Goal: Task Accomplishment & Management: Complete application form

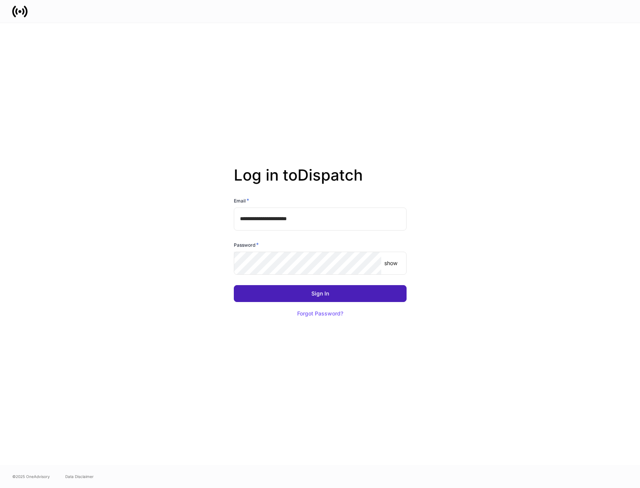
click at [336, 296] on button "Sign In" at bounding box center [320, 293] width 173 height 17
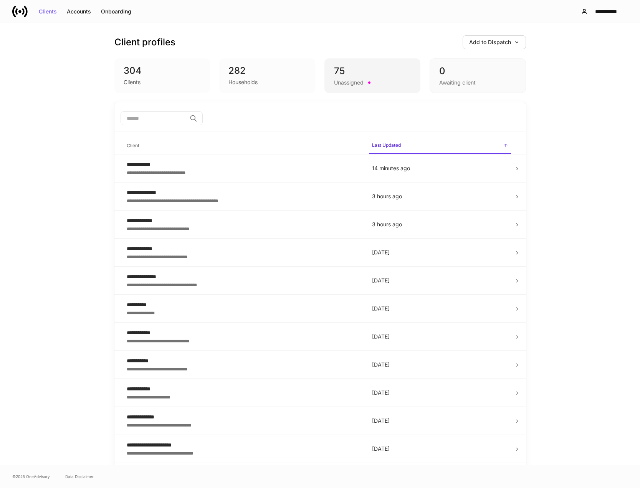
click at [362, 77] on div "75" at bounding box center [372, 71] width 77 height 12
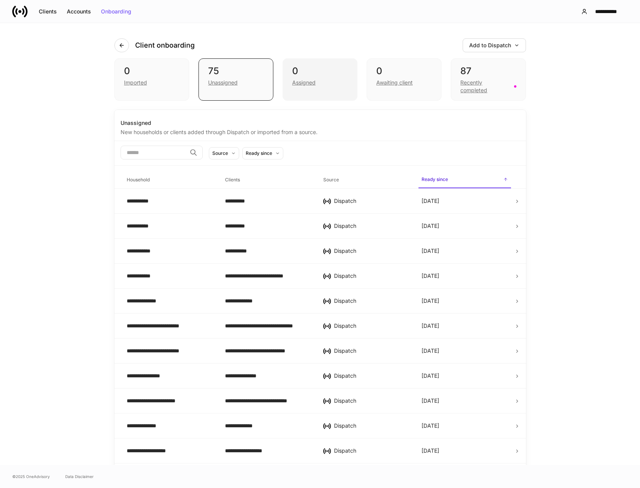
click at [303, 67] on div "0" at bounding box center [320, 71] width 56 height 12
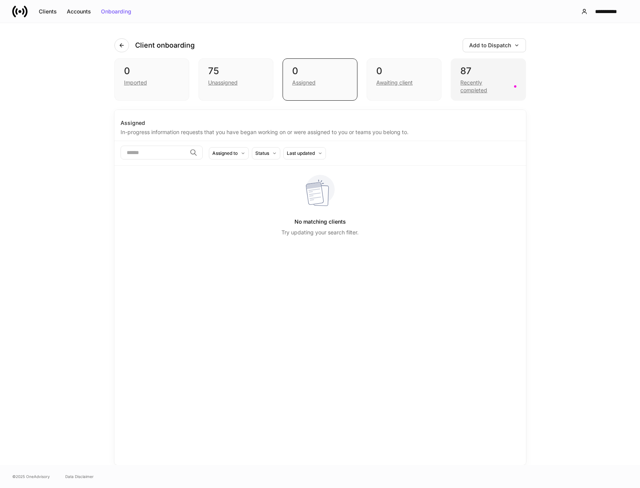
click at [503, 85] on div "Recently completed" at bounding box center [484, 86] width 49 height 15
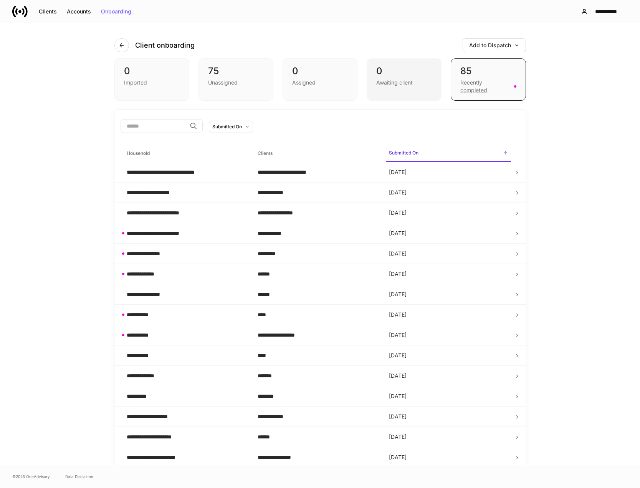
click at [403, 88] on div "0 Awaiting client" at bounding box center [404, 79] width 75 height 42
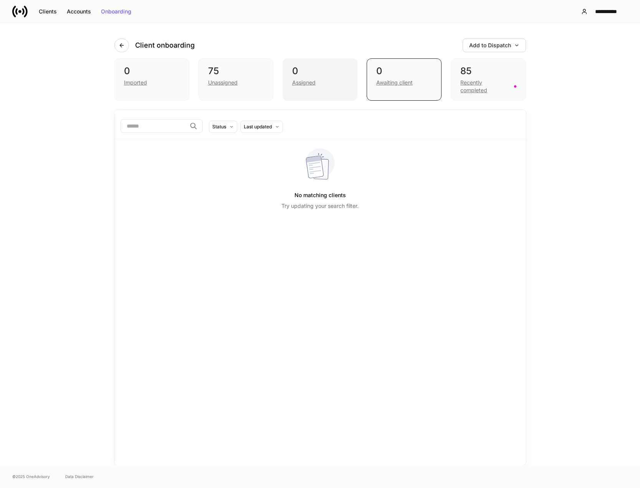
click at [312, 71] on div "0" at bounding box center [320, 71] width 56 height 12
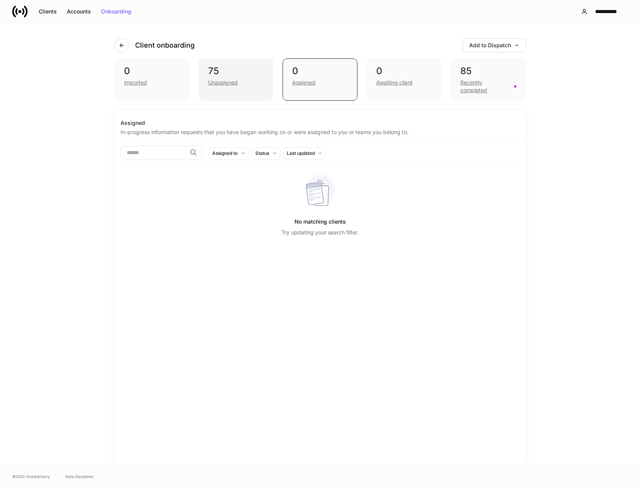
click at [241, 83] on div "Unassigned" at bounding box center [236, 81] width 56 height 9
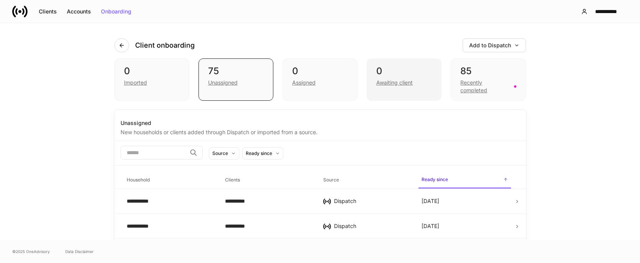
click at [403, 84] on div "Awaiting client" at bounding box center [394, 83] width 36 height 8
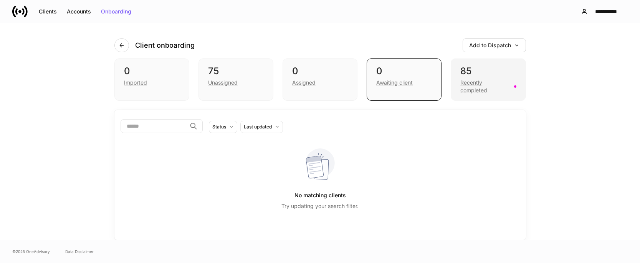
click at [497, 91] on div "Recently completed" at bounding box center [484, 86] width 49 height 15
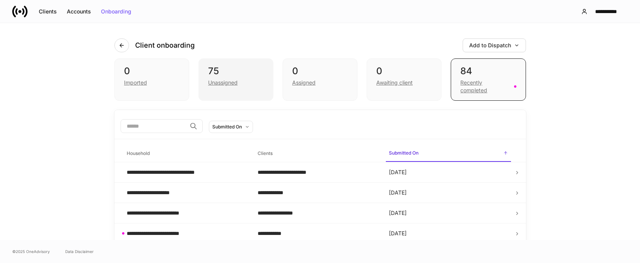
click at [216, 72] on div "75" at bounding box center [236, 71] width 56 height 12
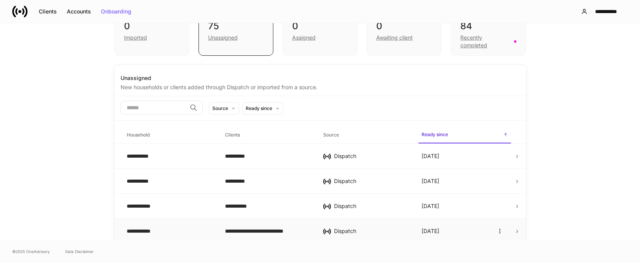
scroll to position [115, 0]
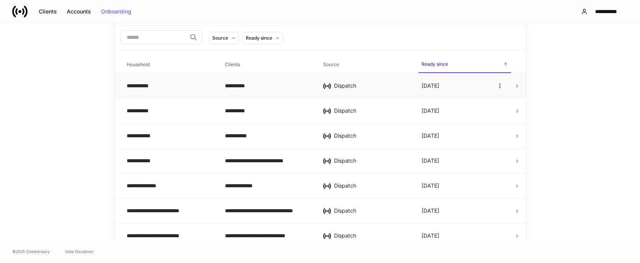
click at [213, 95] on td "**********" at bounding box center [170, 85] width 98 height 25
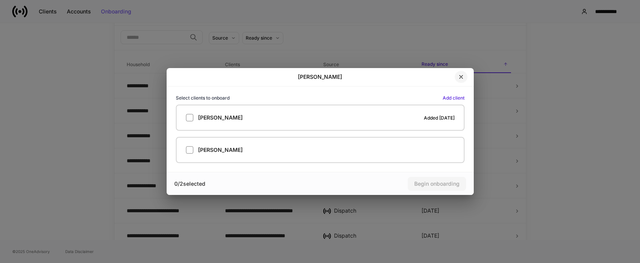
click at [460, 76] on icon "button" at bounding box center [461, 77] width 6 height 6
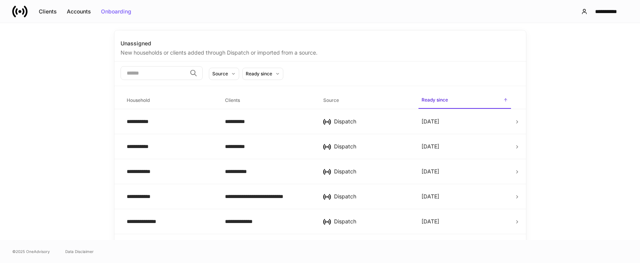
scroll to position [77, 0]
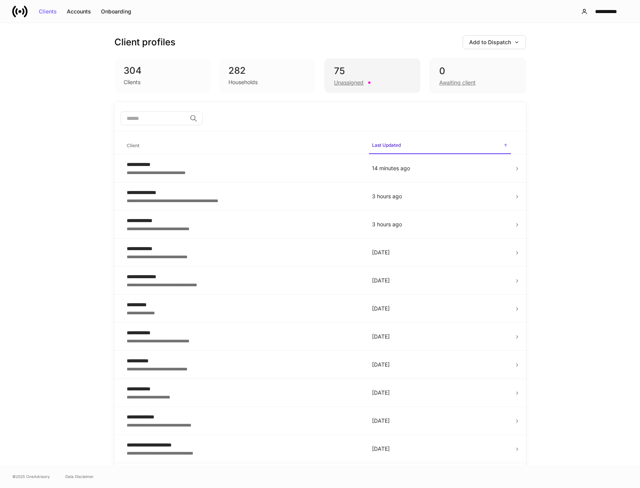
click at [350, 81] on div "Unassigned" at bounding box center [349, 83] width 30 height 8
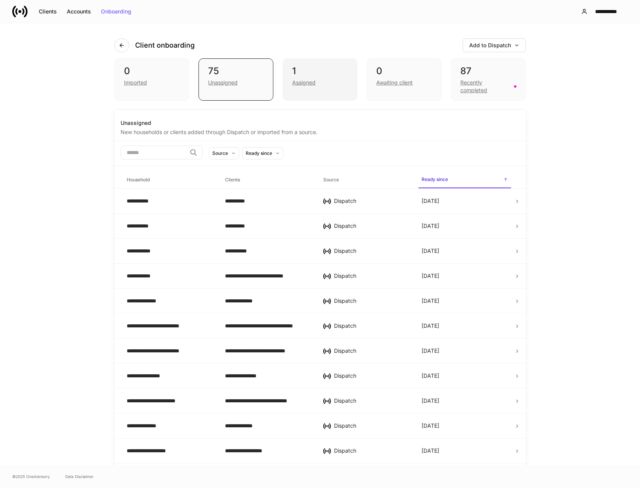
click at [339, 86] on div "1 Assigned" at bounding box center [320, 79] width 75 height 42
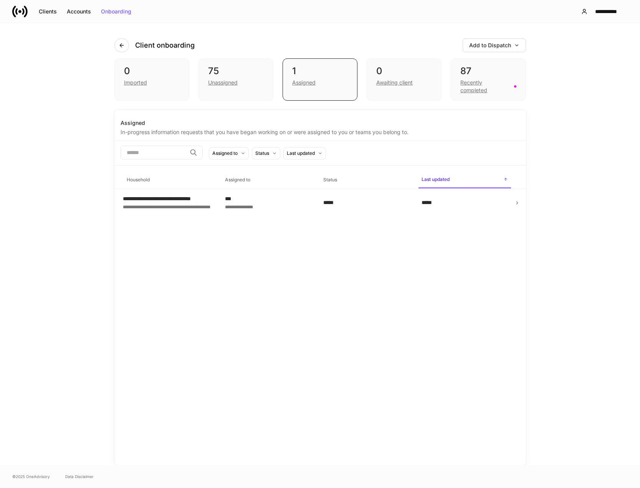
click at [192, 217] on div "**********" at bounding box center [320, 287] width 412 height 355
click at [193, 210] on body "**********" at bounding box center [320, 244] width 640 height 488
click at [313, 197] on td "**********" at bounding box center [268, 202] width 98 height 28
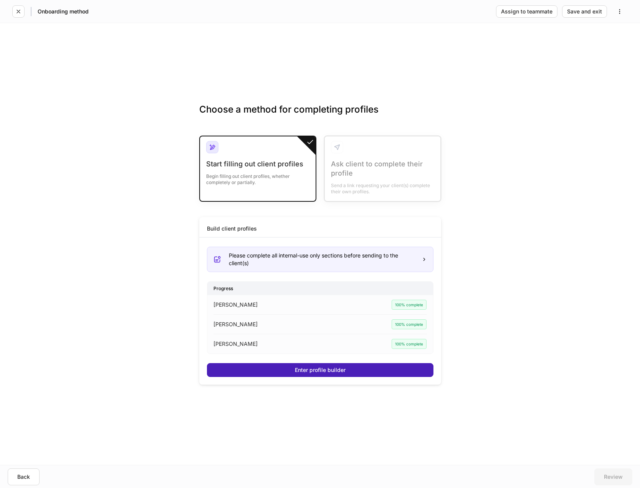
click at [326, 371] on div "Enter profile builder" at bounding box center [320, 369] width 51 height 5
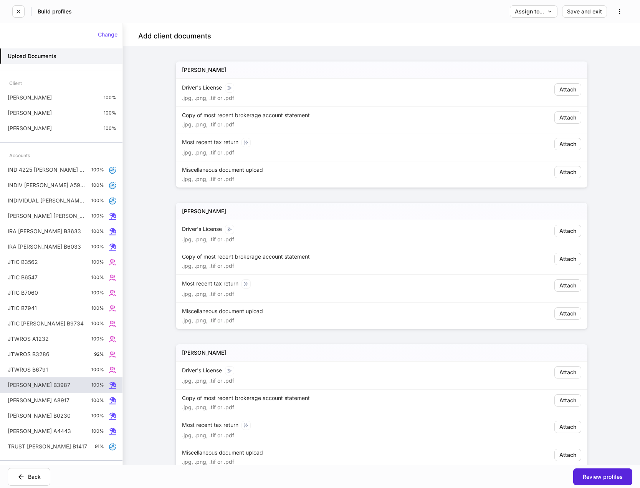
scroll to position [9, 0]
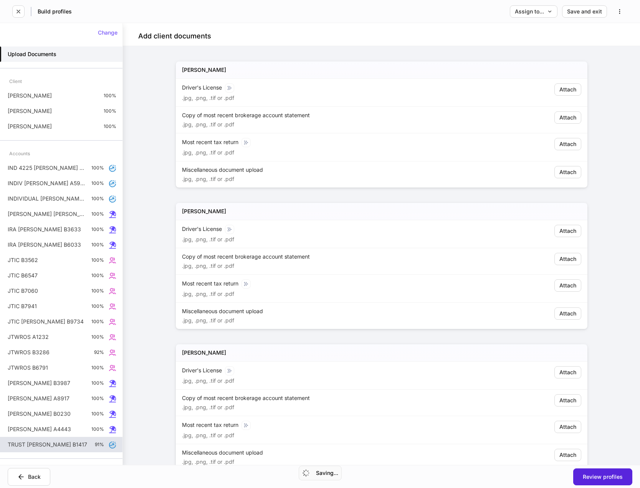
click at [63, 446] on p "TRUST [PERSON_NAME] B1417" at bounding box center [47, 444] width 79 height 8
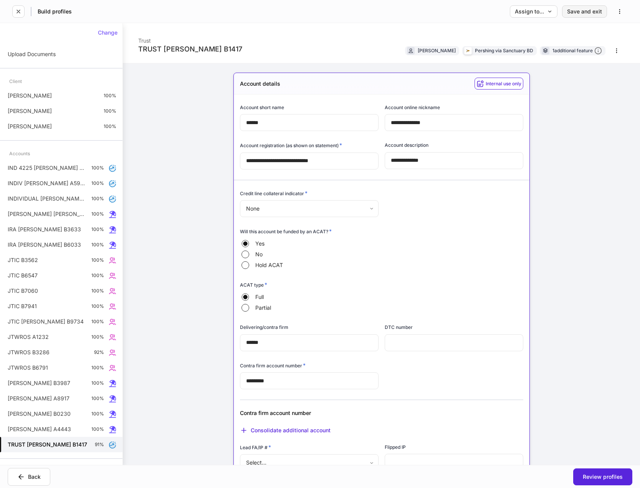
type input "**********"
click at [608, 52] on button "button" at bounding box center [616, 51] width 16 height 12
click at [592, 122] on li "Delete account" at bounding box center [590, 119] width 56 height 12
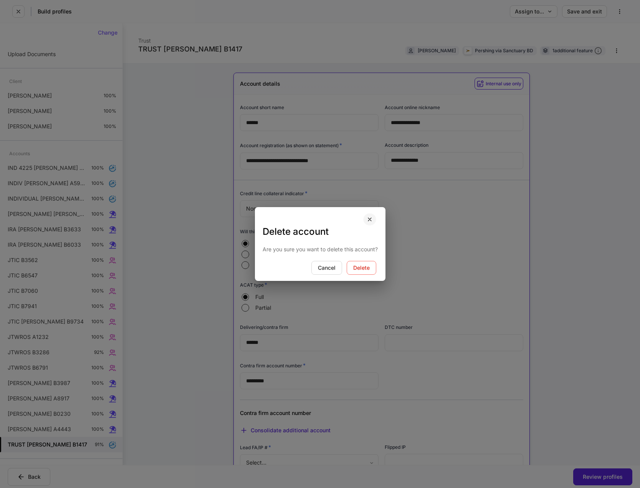
click at [371, 218] on icon "button" at bounding box center [369, 219] width 3 height 3
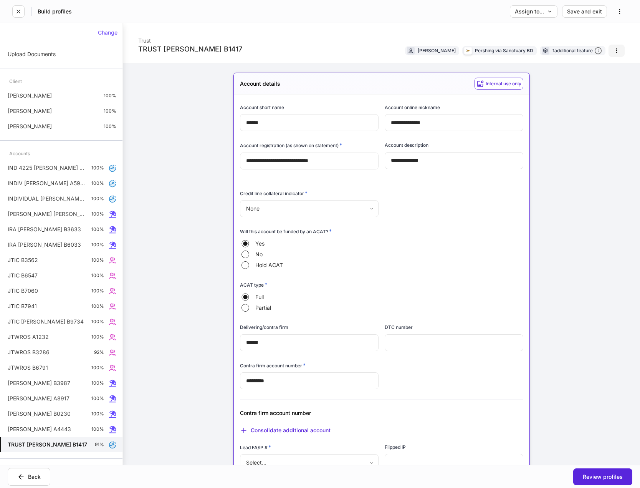
click at [613, 51] on button "button" at bounding box center [616, 51] width 16 height 12
click at [591, 124] on li "Delete account" at bounding box center [590, 119] width 56 height 12
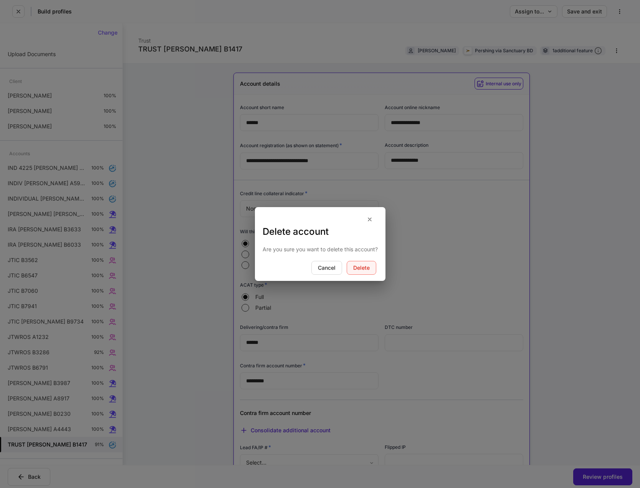
click at [371, 273] on button "Delete" at bounding box center [362, 268] width 30 height 14
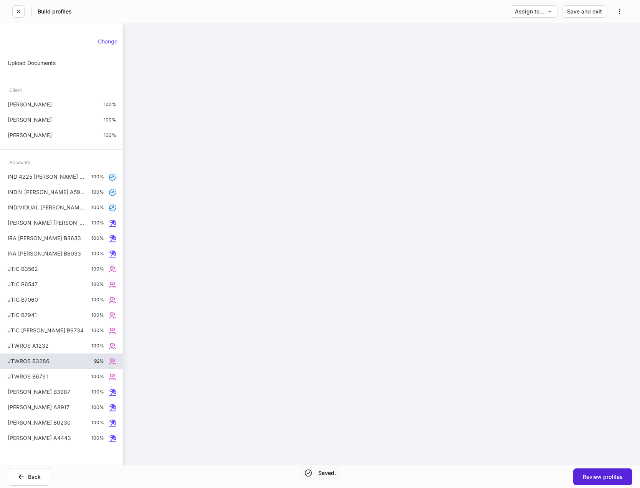
drag, startPoint x: 61, startPoint y: 362, endPoint x: 69, endPoint y: 357, distance: 10.0
click at [61, 362] on div "JTWROS B3286 92%" at bounding box center [61, 360] width 122 height 15
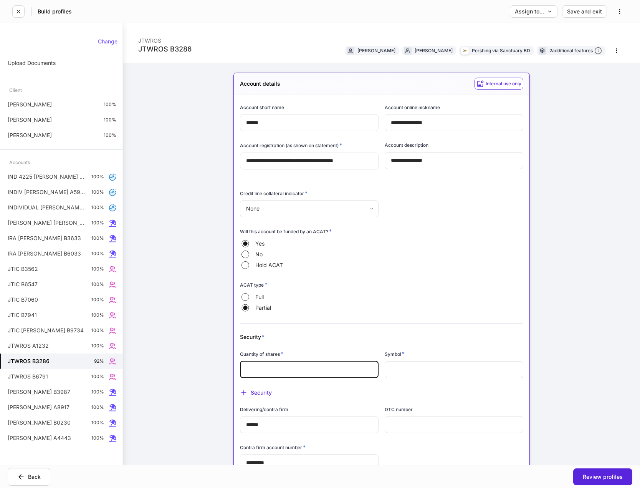
click at [295, 370] on input "text" at bounding box center [309, 369] width 139 height 17
click at [572, 303] on div "**********" at bounding box center [381, 243] width 517 height 441
click at [288, 371] on input "text" at bounding box center [309, 369] width 139 height 17
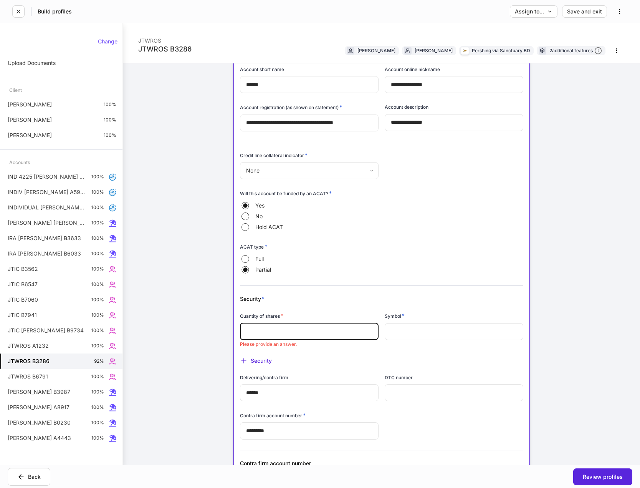
scroll to position [38, 0]
type input "********"
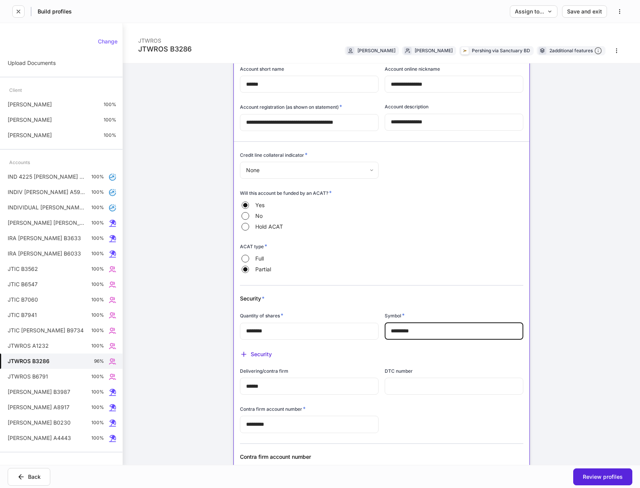
type input "*********"
click at [397, 314] on h6 "Symbol *" at bounding box center [395, 315] width 20 height 8
click at [266, 353] on div "Security" at bounding box center [256, 354] width 32 height 8
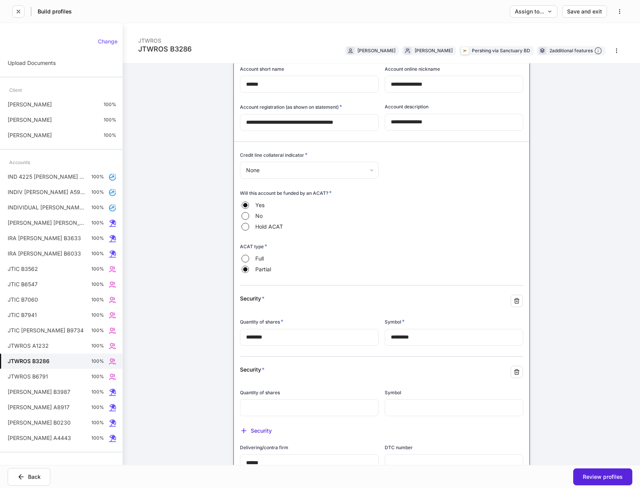
click at [303, 397] on div "Quantity of shares" at bounding box center [309, 394] width 139 height 10
click at [304, 403] on input "text" at bounding box center [309, 407] width 139 height 17
type input "********"
click at [392, 408] on input "text" at bounding box center [454, 407] width 139 height 17
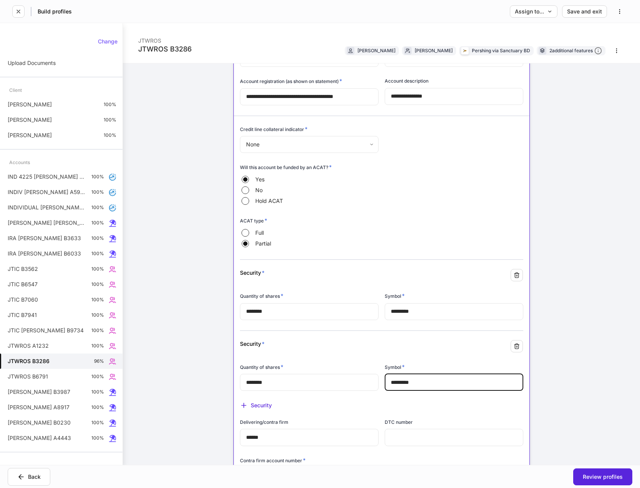
scroll to position [77, 0]
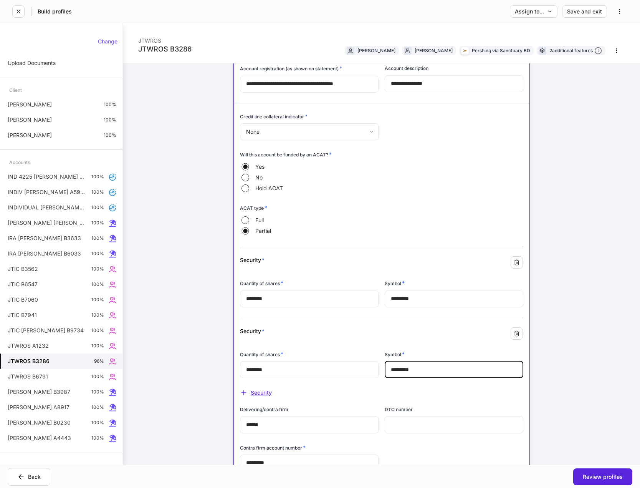
type input "*********"
click at [267, 392] on div "Security" at bounding box center [256, 393] width 32 height 8
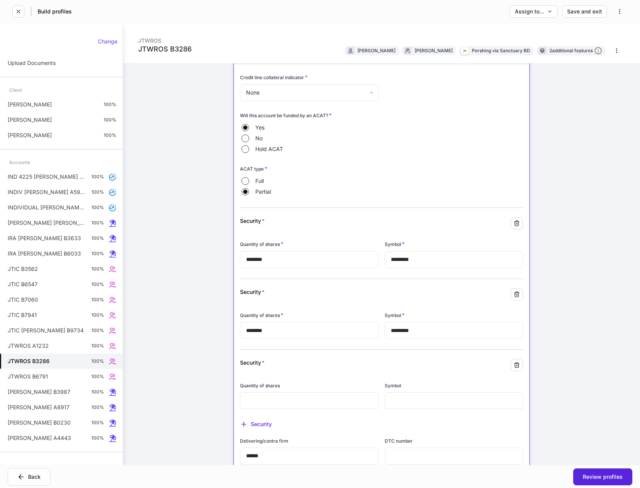
scroll to position [154, 0]
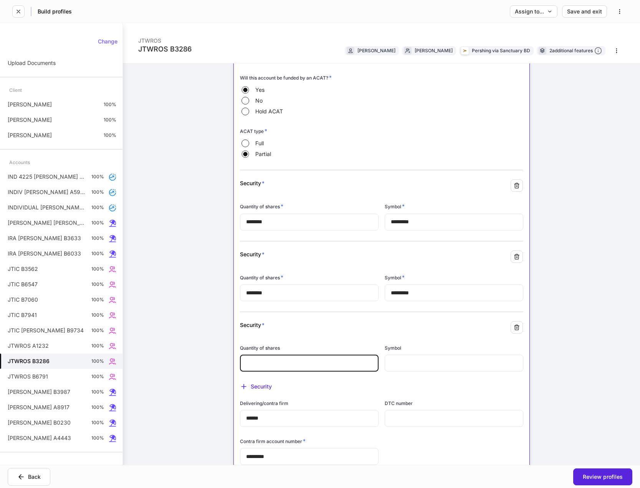
click at [295, 368] on input "text" at bounding box center [309, 362] width 139 height 17
type input "*"
click at [419, 362] on input "text" at bounding box center [454, 362] width 139 height 17
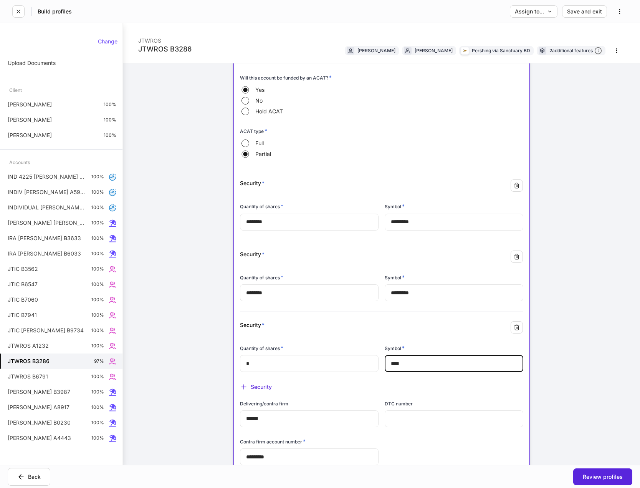
type input "****"
click at [432, 319] on div at bounding box center [475, 323] width 96 height 23
click at [264, 385] on div "Security" at bounding box center [256, 387] width 32 height 8
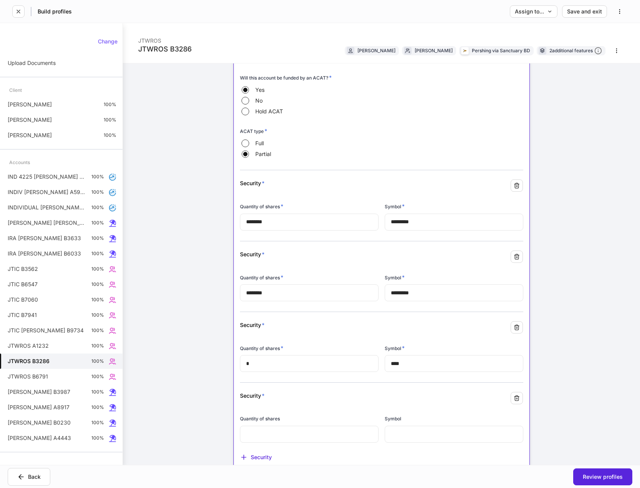
scroll to position [230, 0]
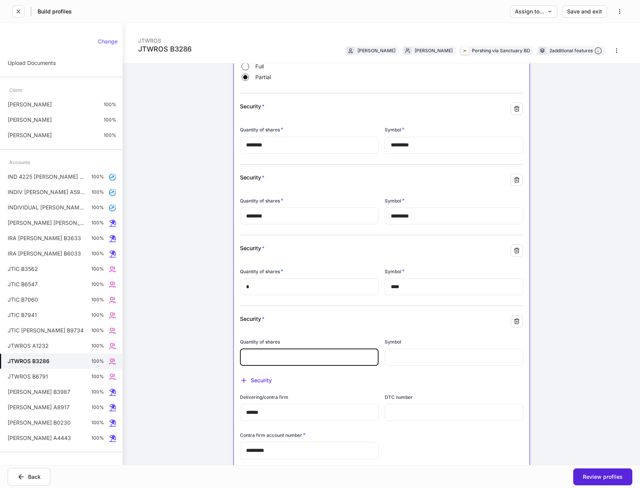
click at [282, 355] on input "text" at bounding box center [309, 357] width 139 height 17
type input "*"
click at [417, 360] on input "text" at bounding box center [454, 357] width 139 height 17
type input "***"
click at [565, 386] on div "**********" at bounding box center [381, 243] width 517 height 441
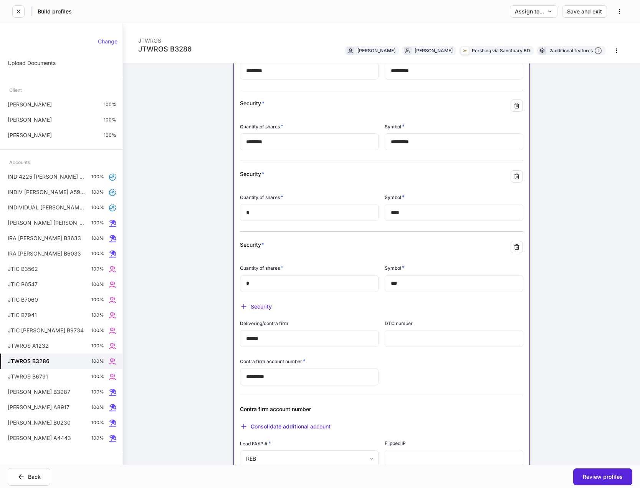
scroll to position [307, 0]
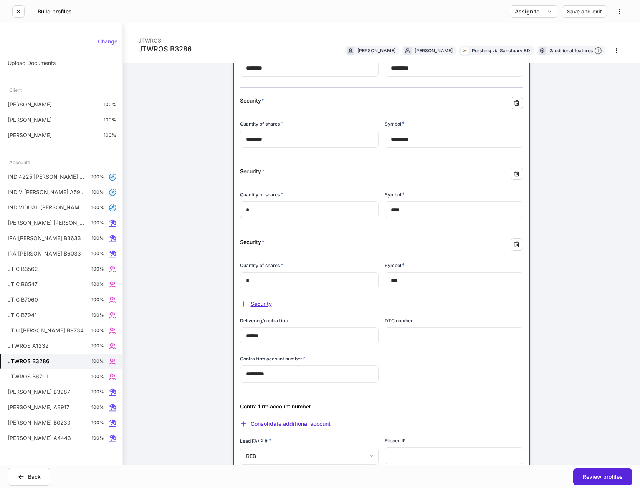
click at [250, 301] on div "Security" at bounding box center [256, 304] width 32 height 8
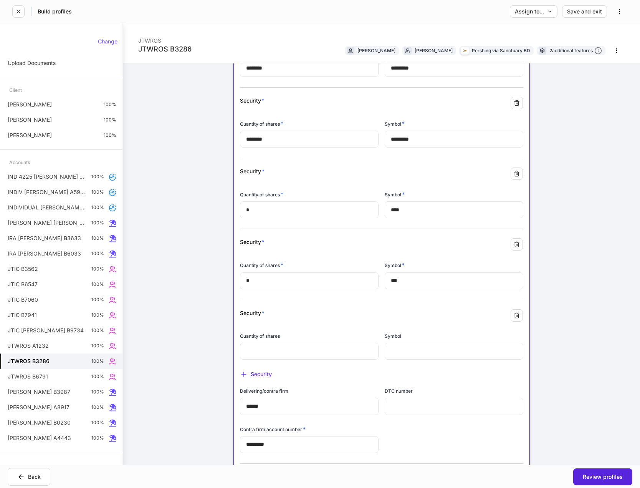
drag, startPoint x: 322, startPoint y: 357, endPoint x: 322, endPoint y: 352, distance: 5.8
click at [322, 355] on input "text" at bounding box center [309, 350] width 139 height 17
type input "********"
click at [394, 349] on input "text" at bounding box center [454, 350] width 139 height 17
type input "*****"
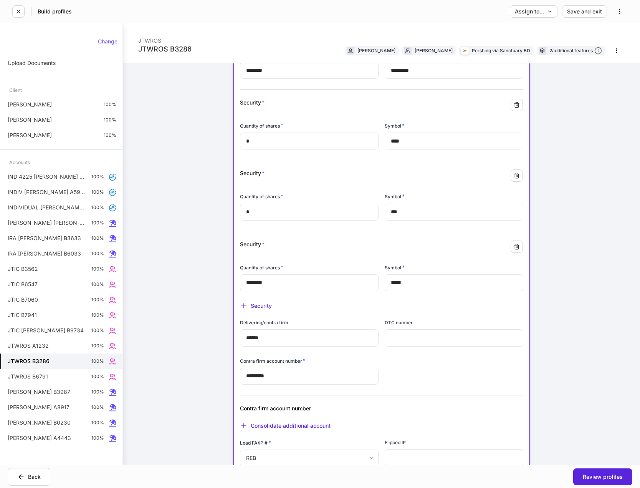
scroll to position [384, 0]
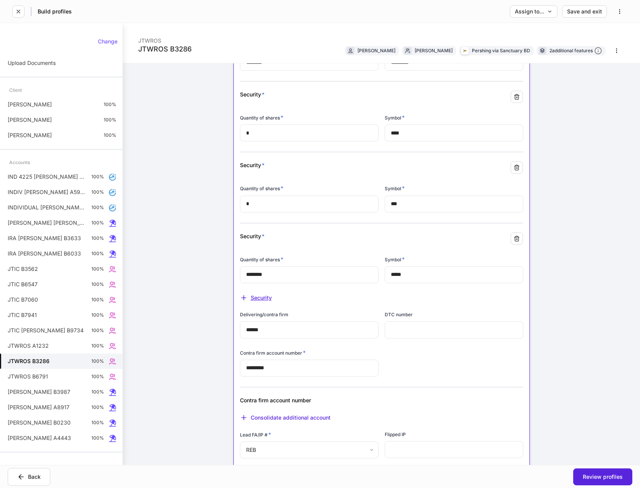
click at [265, 296] on div "Security" at bounding box center [256, 298] width 32 height 8
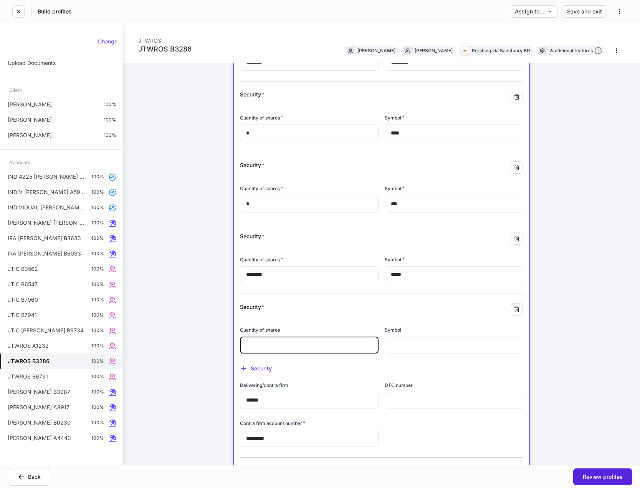
click at [305, 342] on input "text" at bounding box center [309, 344] width 139 height 17
type input "********"
drag, startPoint x: 399, startPoint y: 344, endPoint x: 395, endPoint y: 344, distance: 3.9
click at [399, 344] on input "text" at bounding box center [454, 344] width 139 height 17
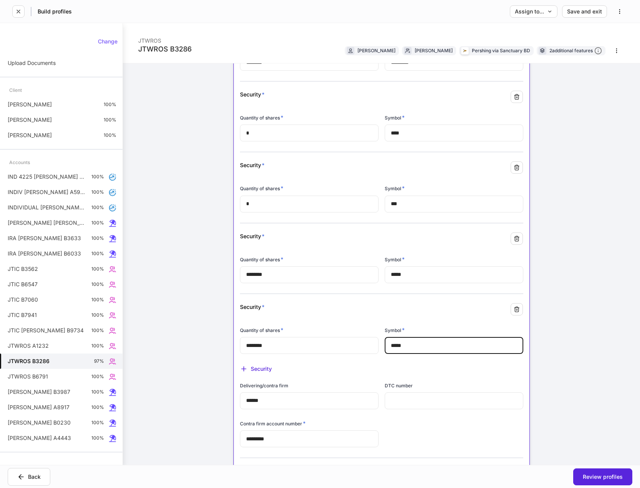
type input "*****"
click at [605, 385] on div "**********" at bounding box center [381, 243] width 517 height 441
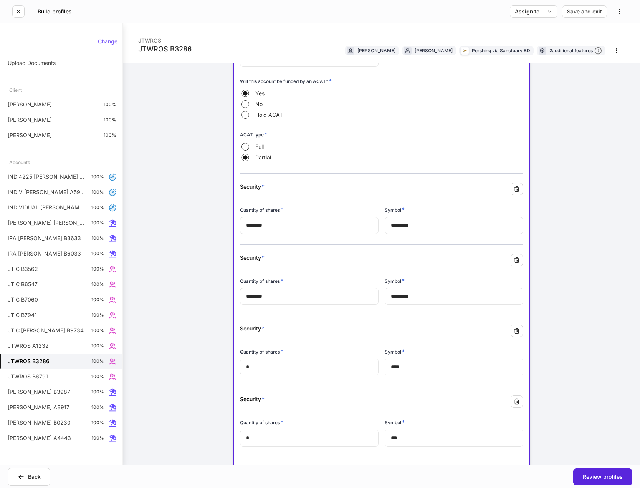
scroll to position [0, 0]
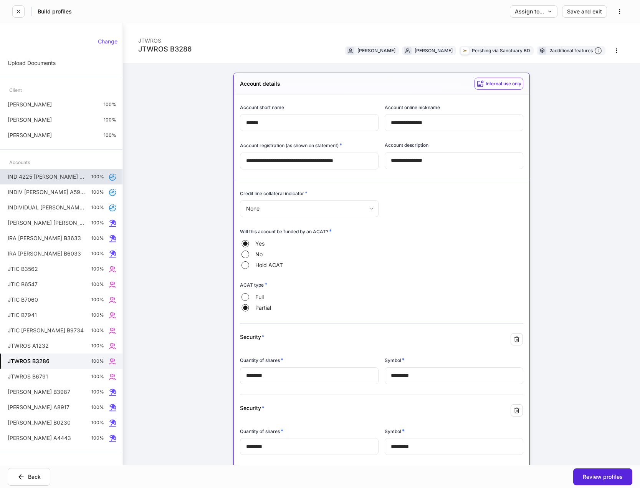
drag, startPoint x: 93, startPoint y: 173, endPoint x: 96, endPoint y: 174, distance: 3.9
click at [93, 173] on div "IND 4225 [PERSON_NAME] B8361 100%" at bounding box center [61, 176] width 122 height 15
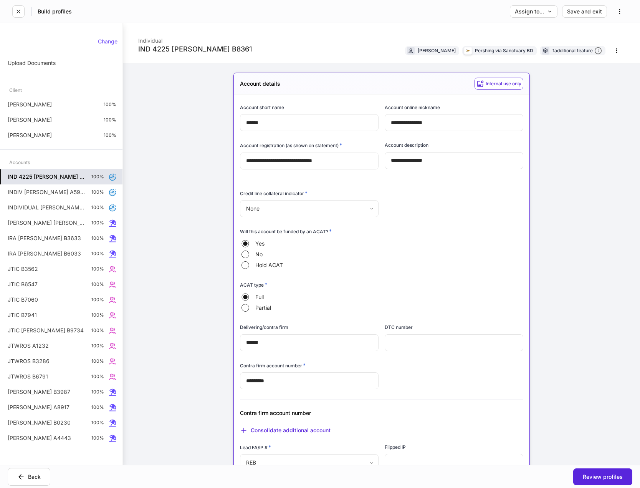
click at [77, 179] on div "IND 4225 [PERSON_NAME] B8361 100%" at bounding box center [61, 176] width 122 height 15
click at [506, 222] on div "Will this account be funded by an ACAT? * Yes No Hold ACAT" at bounding box center [378, 244] width 289 height 53
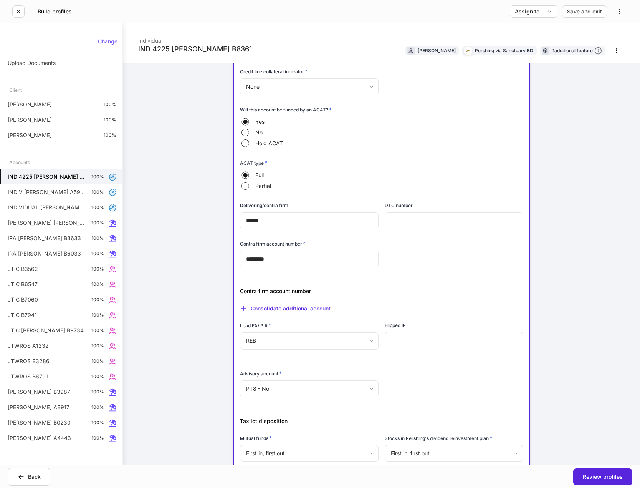
scroll to position [192, 0]
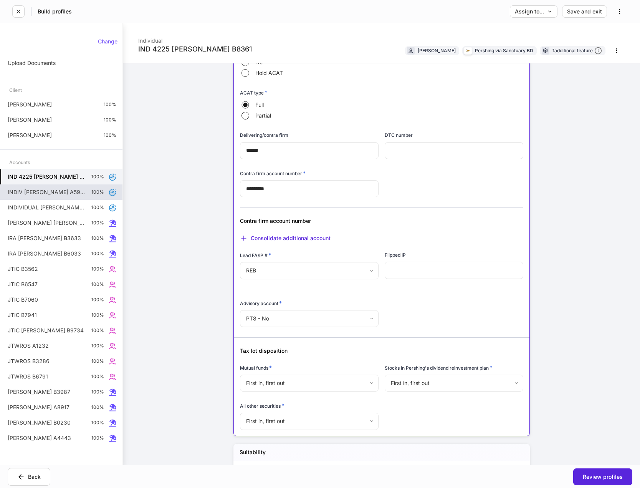
click at [73, 195] on div "INDIV [PERSON_NAME] A5913 100%" at bounding box center [61, 191] width 122 height 15
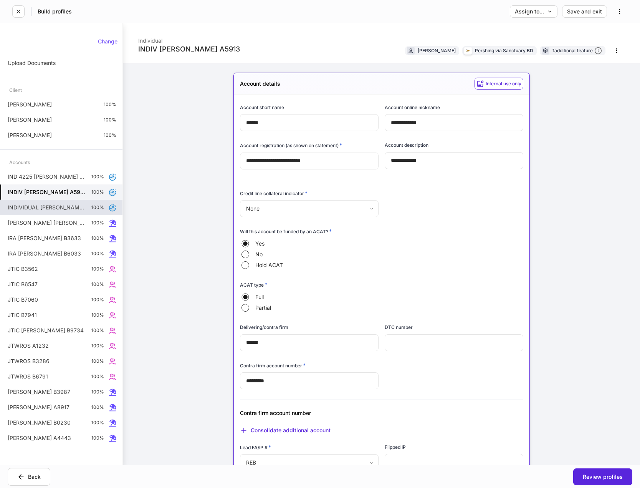
click at [74, 206] on div "INDIVIDUAL [PERSON_NAME] B6105 100%" at bounding box center [61, 207] width 122 height 15
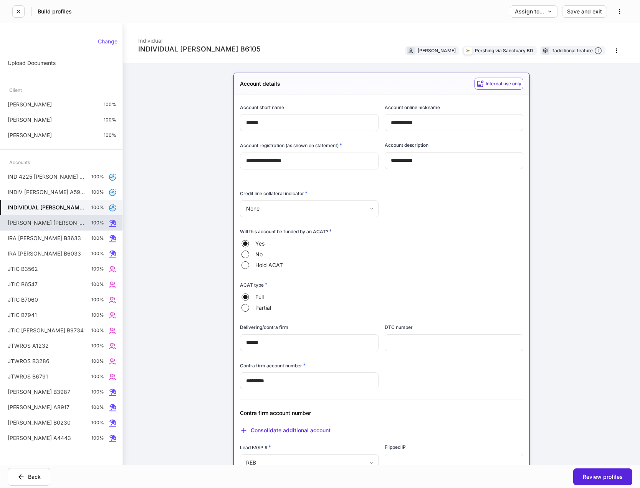
click at [57, 224] on div "[PERSON_NAME] [PERSON_NAME] A6773 100%" at bounding box center [61, 222] width 122 height 15
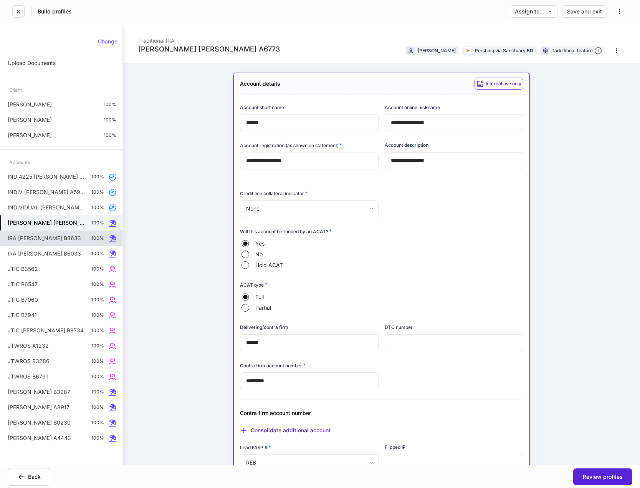
click at [61, 241] on div "IRA [PERSON_NAME] B3633 100%" at bounding box center [61, 237] width 122 height 15
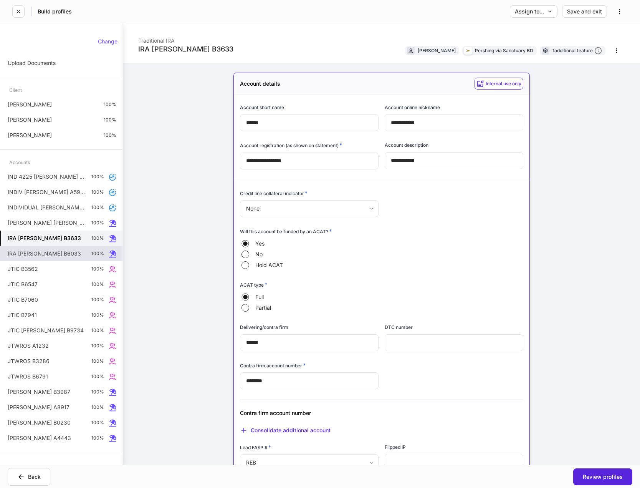
click at [59, 250] on div "IRA [PERSON_NAME] B6033 100%" at bounding box center [61, 253] width 122 height 15
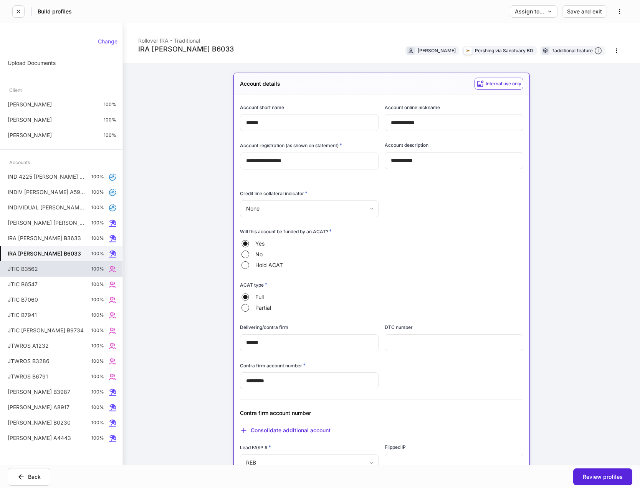
click at [88, 270] on div "JTIC B3562 100%" at bounding box center [61, 268] width 122 height 15
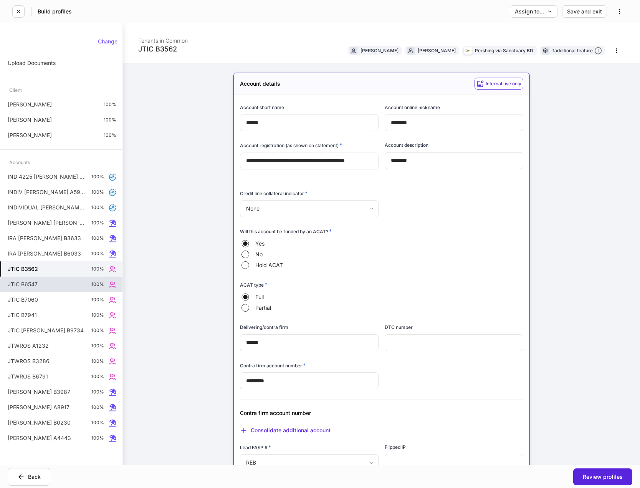
click at [62, 284] on div "JTIC B6547 100%" at bounding box center [61, 283] width 122 height 15
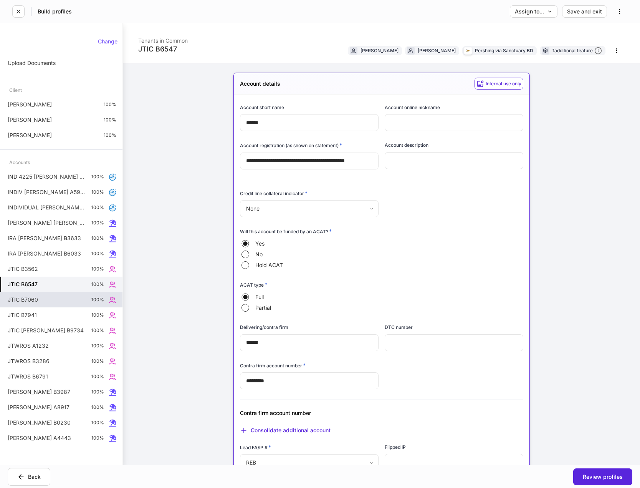
click at [39, 295] on div "JTIC B7060 100%" at bounding box center [61, 299] width 122 height 15
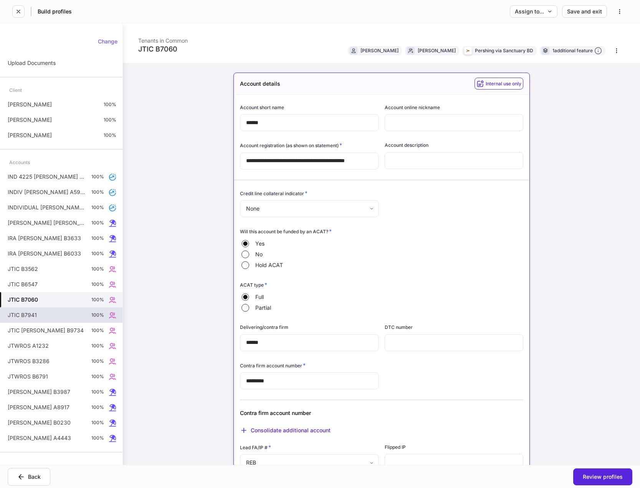
click at [48, 317] on div "JTIC B7941 100%" at bounding box center [61, 314] width 122 height 15
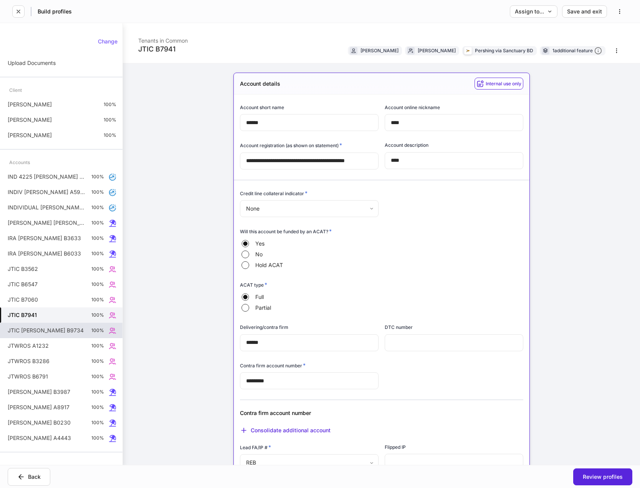
click at [60, 335] on div "JTIC [PERSON_NAME] B9734 100%" at bounding box center [61, 329] width 122 height 15
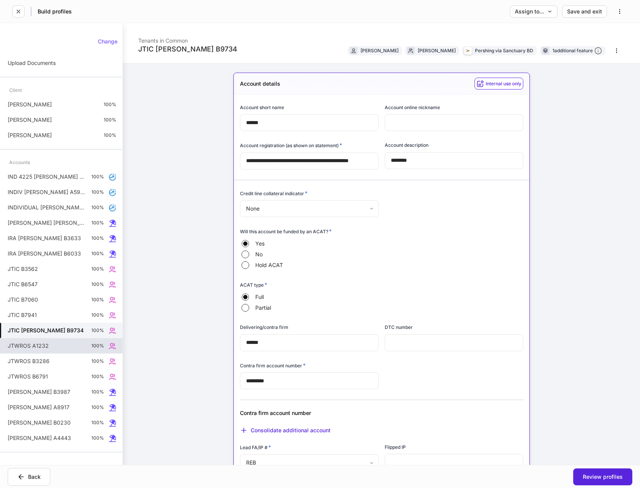
click at [15, 345] on p "JTWROS A1232" at bounding box center [28, 346] width 41 height 8
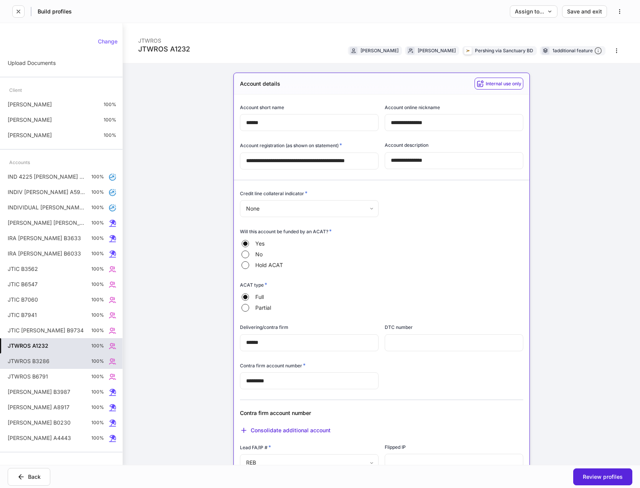
click at [89, 359] on div "JTWROS B3286 100%" at bounding box center [61, 360] width 122 height 15
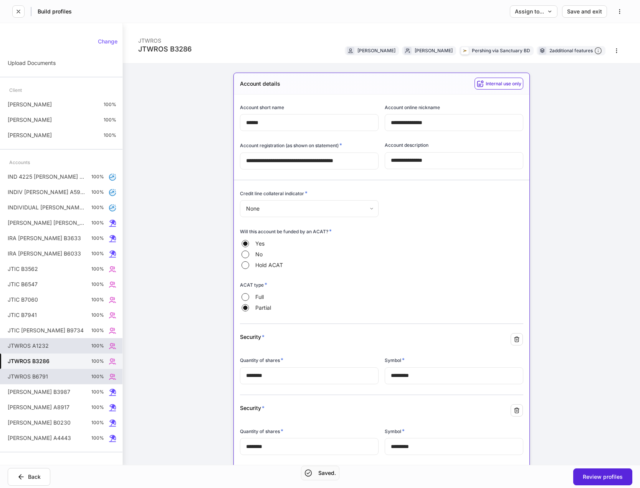
click at [84, 379] on div "JTWROS B6791 100%" at bounding box center [61, 376] width 122 height 15
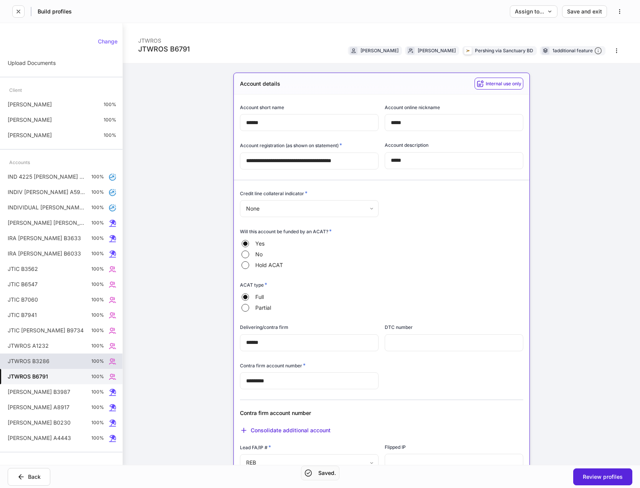
click at [49, 360] on div "JTWROS B3286 100%" at bounding box center [61, 360] width 122 height 15
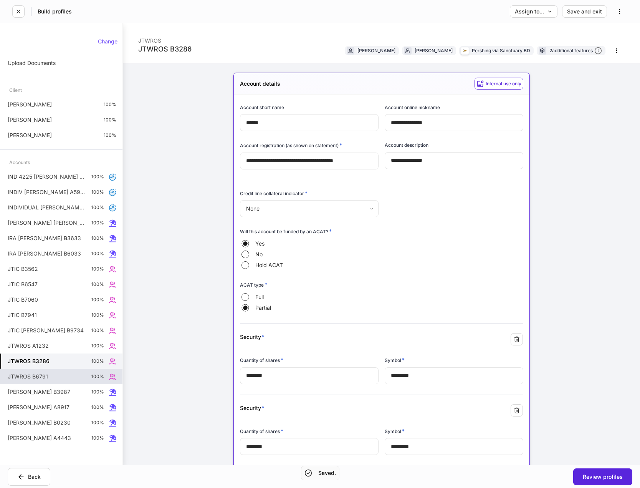
drag, startPoint x: 47, startPoint y: 377, endPoint x: 61, endPoint y: 379, distance: 14.7
click at [47, 376] on p "JTWROS B6791" at bounding box center [28, 376] width 40 height 8
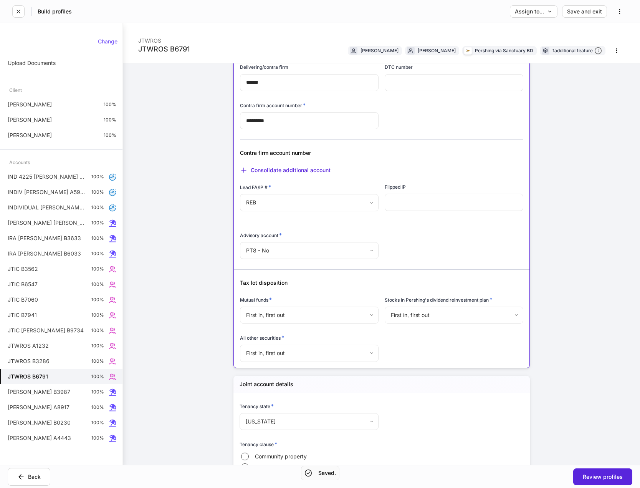
scroll to position [346, 0]
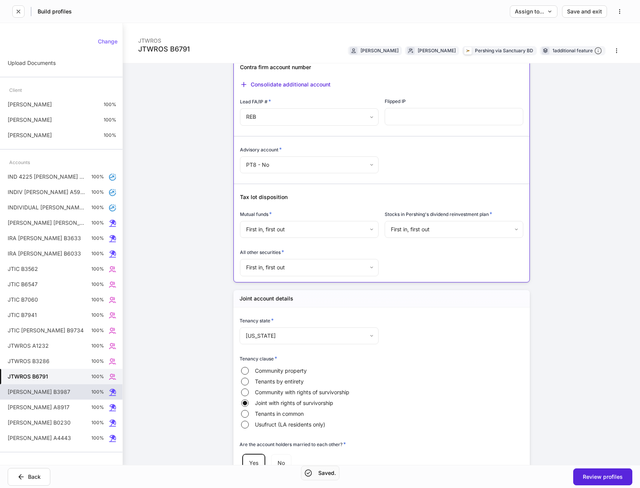
click at [76, 397] on div "[PERSON_NAME] B3987 100%" at bounding box center [61, 391] width 122 height 15
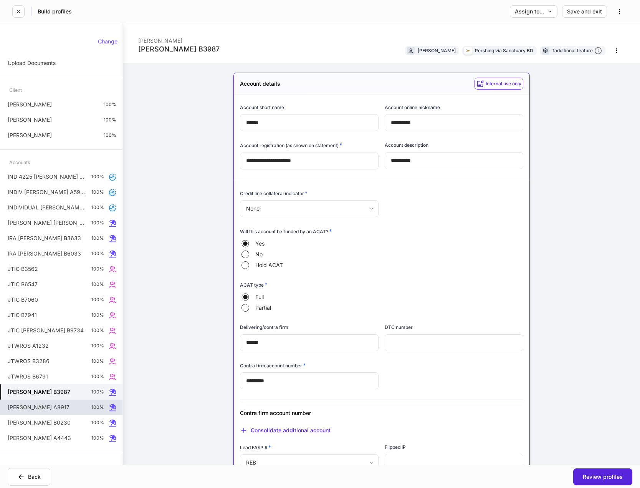
click at [68, 410] on div "[PERSON_NAME] A8917 100%" at bounding box center [61, 406] width 122 height 15
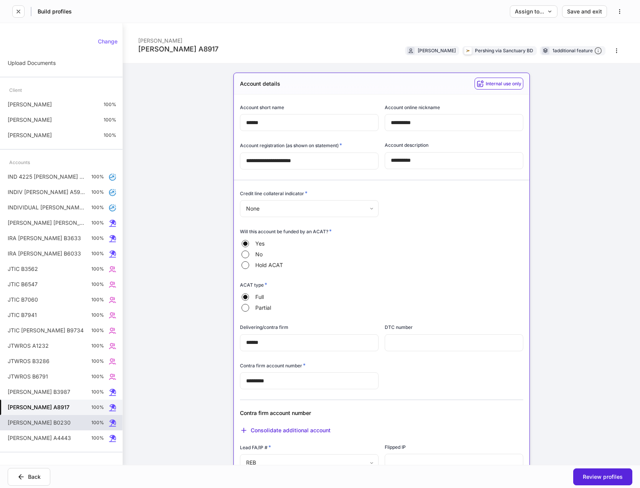
click at [77, 427] on div "[PERSON_NAME] B0230 100%" at bounding box center [61, 422] width 122 height 15
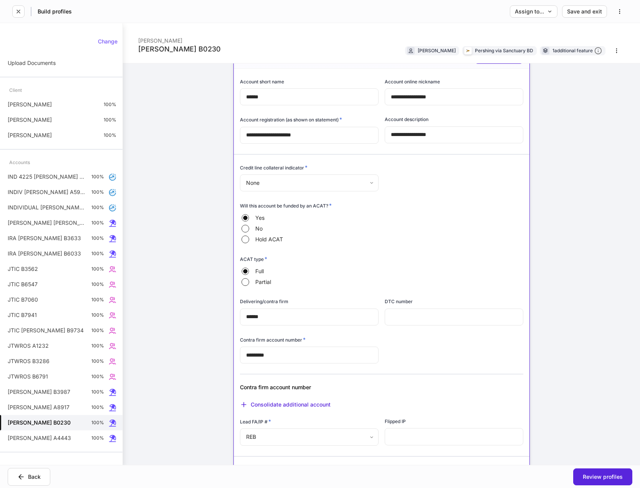
scroll to position [38, 0]
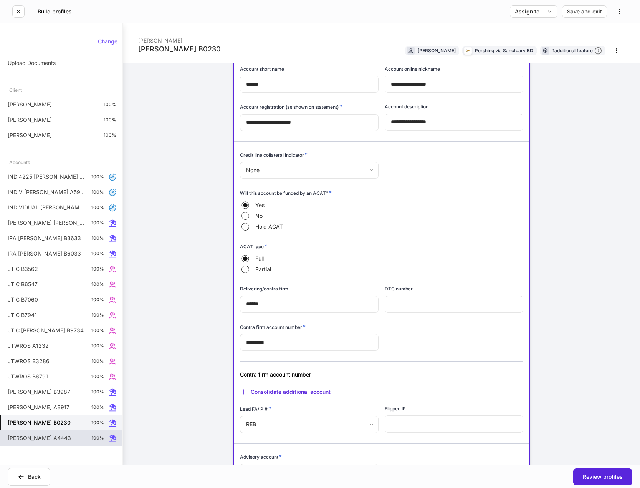
drag, startPoint x: 26, startPoint y: 439, endPoint x: 62, endPoint y: 442, distance: 35.4
click at [26, 439] on p "[PERSON_NAME] A4443" at bounding box center [39, 438] width 63 height 8
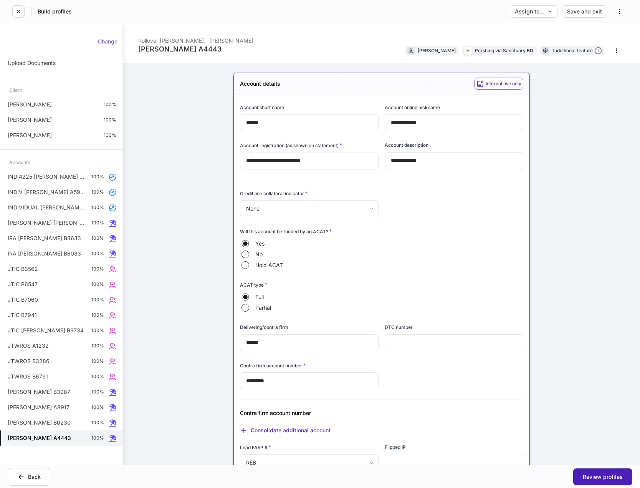
click at [610, 479] on button "Review profiles" at bounding box center [602, 476] width 59 height 17
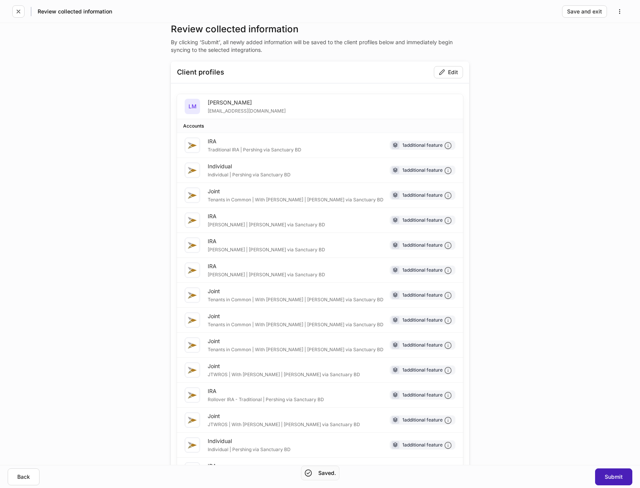
click at [610, 474] on div "Submit" at bounding box center [614, 476] width 18 height 5
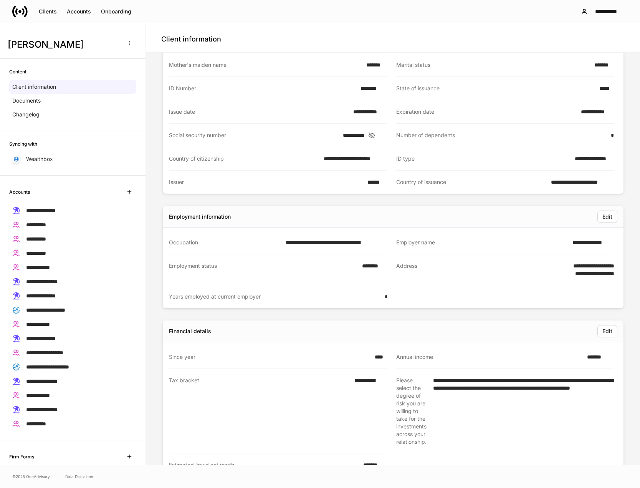
scroll to position [77, 0]
